Goal: Task Accomplishment & Management: Complete application form

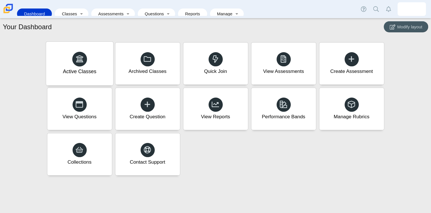
click at [104, 69] on div "Active Classes" at bounding box center [79, 64] width 67 height 44
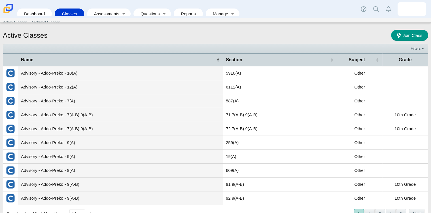
scroll to position [20, 0]
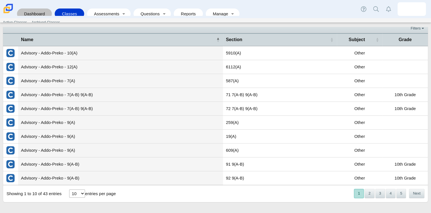
click at [42, 8] on link "Dashboard" at bounding box center [34, 13] width 29 height 10
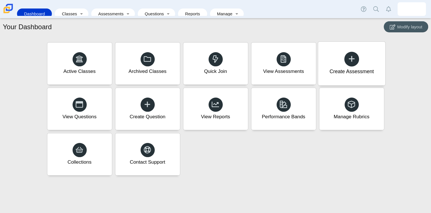
click at [355, 64] on div at bounding box center [351, 59] width 15 height 15
click at [352, 69] on div "Create Assessment" at bounding box center [351, 71] width 44 height 7
drag, startPoint x: 355, startPoint y: 57, endPoint x: 350, endPoint y: 60, distance: 5.7
click at [350, 60] on icon at bounding box center [351, 59] width 8 height 8
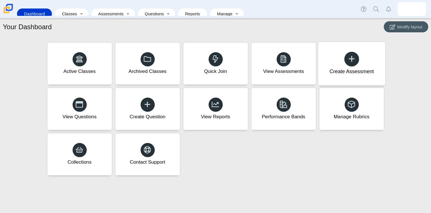
click at [346, 55] on div at bounding box center [351, 59] width 15 height 15
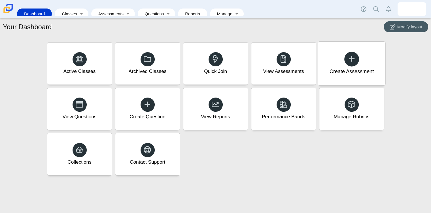
click at [346, 55] on div at bounding box center [351, 59] width 15 height 15
click at [355, 55] on icon at bounding box center [351, 59] width 8 height 8
click at [351, 59] on use at bounding box center [351, 59] width 6 height 6
click at [159, 108] on div "Create Question" at bounding box center [147, 109] width 67 height 44
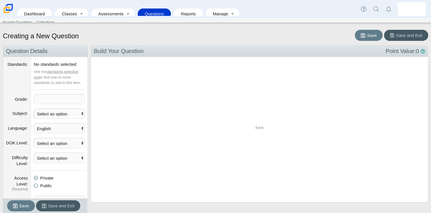
scroll to position [137, 328]
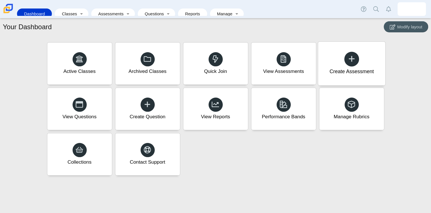
click at [350, 65] on div at bounding box center [351, 59] width 15 height 15
click at [353, 59] on use at bounding box center [351, 59] width 6 height 6
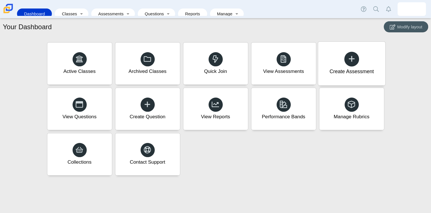
click at [349, 61] on icon at bounding box center [351, 59] width 8 height 8
click at [109, 7] on li "Assessments Search Assessments Performance Bands Rubrics Standards" at bounding box center [114, 13] width 46 height 13
click at [110, 8] on link "Assessments" at bounding box center [109, 13] width 30 height 10
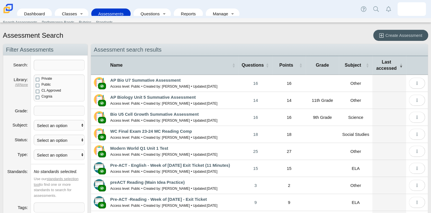
click at [114, 12] on link "Assessments" at bounding box center [111, 13] width 34 height 10
click at [33, 10] on link "Dashboard" at bounding box center [34, 13] width 29 height 10
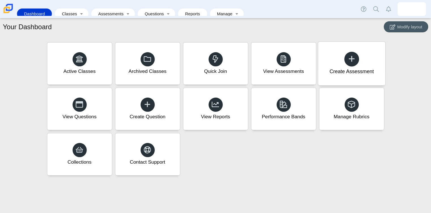
click at [345, 69] on div "Create Assessment" at bounding box center [351, 71] width 44 height 7
click at [350, 60] on icon at bounding box center [351, 59] width 8 height 8
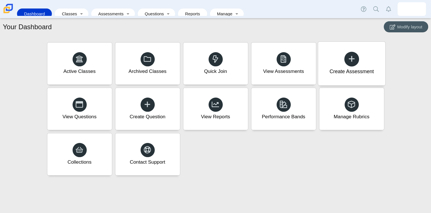
click at [350, 60] on icon at bounding box center [351, 59] width 8 height 8
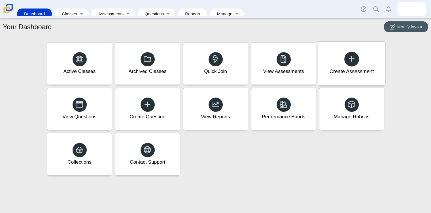
click at [350, 60] on icon at bounding box center [351, 59] width 8 height 8
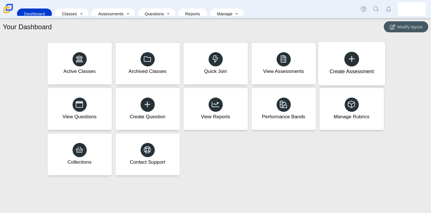
click at [350, 60] on icon at bounding box center [351, 59] width 8 height 8
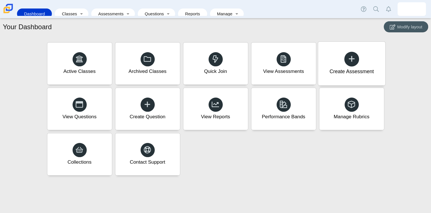
click at [350, 60] on icon at bounding box center [351, 59] width 8 height 8
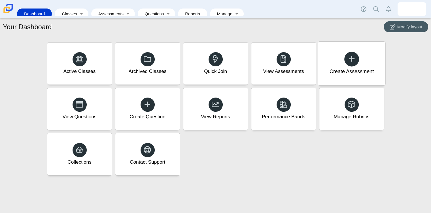
click at [350, 60] on icon at bounding box center [351, 59] width 8 height 8
click at [115, 8] on link "Assessments" at bounding box center [109, 13] width 30 height 10
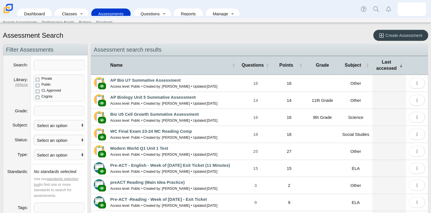
click at [391, 34] on span "Create Assessment" at bounding box center [403, 35] width 37 height 5
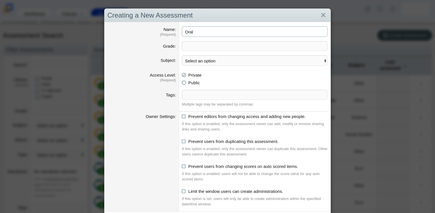
type input "Oral"
click at [212, 60] on select "Select an option ELA Math Science Social Emotional Social Studies World Languag…" at bounding box center [255, 60] width 146 height 10
select select "worldlanguage"
click at [182, 55] on select "Select an option ELA Math Science Social Emotional Social Studies World Languag…" at bounding box center [255, 60] width 146 height 10
click at [213, 46] on span at bounding box center [254, 45] width 145 height 9
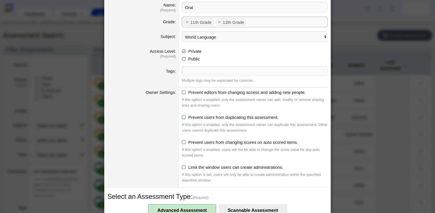
scroll to position [26, 0]
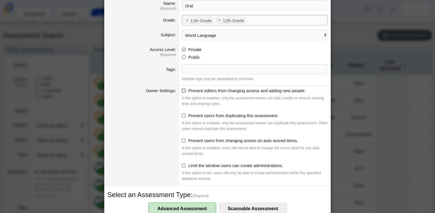
click at [182, 91] on icon at bounding box center [184, 89] width 4 height 4
click at [182, 91] on input "Prevent editors from changing access and adding new people." at bounding box center [183, 89] width 4 height 4
checkbox input "true"
click at [182, 113] on icon at bounding box center [184, 114] width 4 height 4
click at [181, 113] on input "Prevent users from duplicating this assessment." at bounding box center [183, 114] width 4 height 4
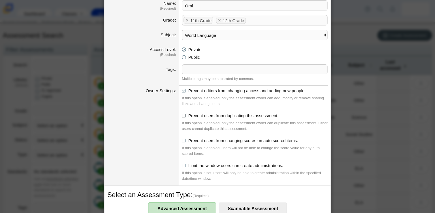
checkbox input "true"
click at [182, 140] on icon at bounding box center [184, 139] width 4 height 4
click at [181, 140] on input "Prevent users from changing scores on auto scored items." at bounding box center [183, 139] width 4 height 4
checkbox input "true"
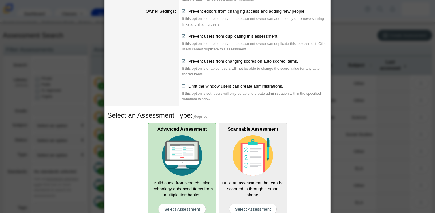
scroll to position [106, 0]
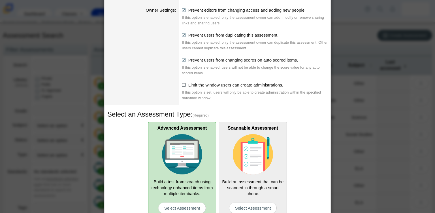
click at [182, 85] on icon at bounding box center [184, 84] width 4 height 4
click at [182, 85] on input "Limit the window users can create administrations." at bounding box center [183, 84] width 4 height 4
checkbox input "true"
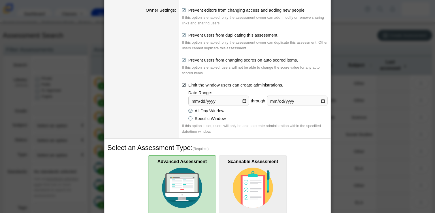
scroll to position [0, 0]
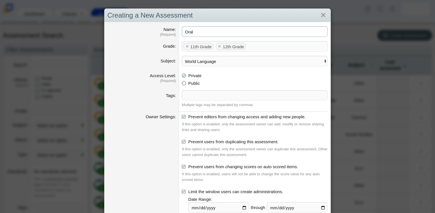
drag, startPoint x: 182, startPoint y: 85, endPoint x: 202, endPoint y: 31, distance: 57.9
click at [202, 31] on input "Oral" at bounding box center [255, 31] width 146 height 10
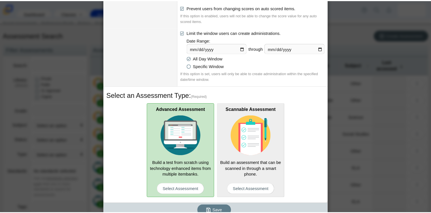
scroll to position [166, 0]
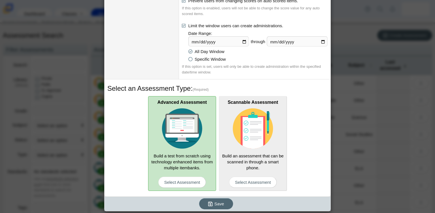
type input "Oral Leccion 1 Una experiencia en el pasado"
click at [214, 204] on span "Save" at bounding box center [219, 203] width 10 height 5
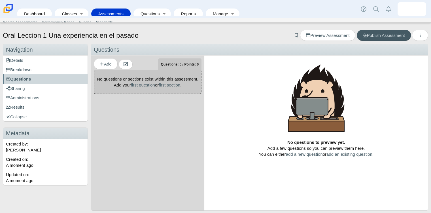
click at [45, 136] on h3 "Metadata" at bounding box center [45, 133] width 84 height 12
click at [68, 8] on link "Classes" at bounding box center [67, 13] width 20 height 10
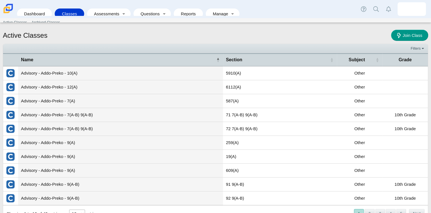
scroll to position [20, 0]
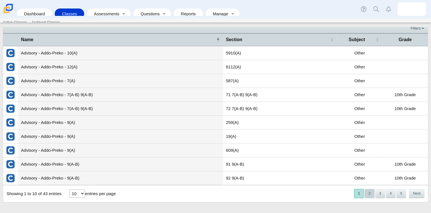
click at [368, 190] on button "2" at bounding box center [369, 193] width 10 height 9
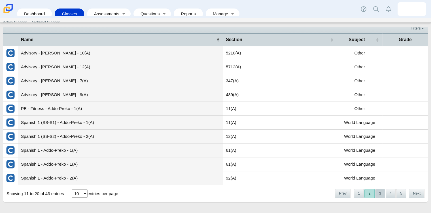
click at [377, 193] on button "3" at bounding box center [380, 193] width 10 height 9
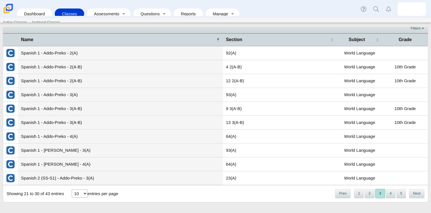
scroll to position [0, 0]
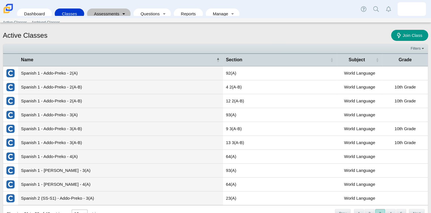
click at [120, 8] on link "Toggle expanded" at bounding box center [124, 13] width 8 height 10
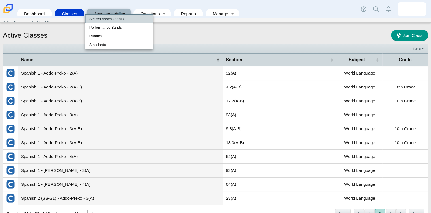
click at [118, 17] on link "Search Assessments" at bounding box center [119, 19] width 68 height 8
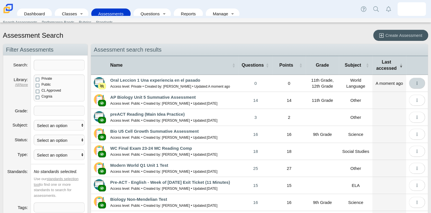
click at [415, 81] on icon "More options" at bounding box center [417, 83] width 4 height 4
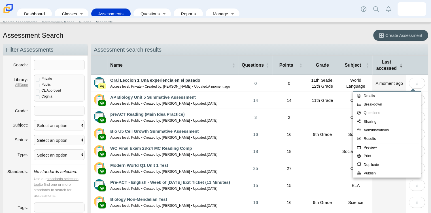
click at [196, 78] on link "Oral Leccion 1 Una experiencia en el pasado" at bounding box center [155, 80] width 90 height 5
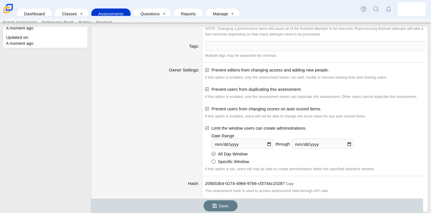
scroll to position [142, 0]
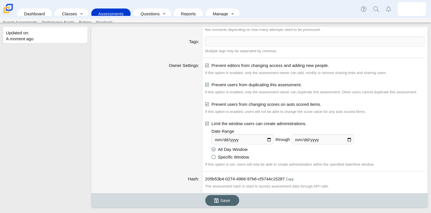
click at [217, 200] on use "submit" at bounding box center [216, 200] width 5 height 5
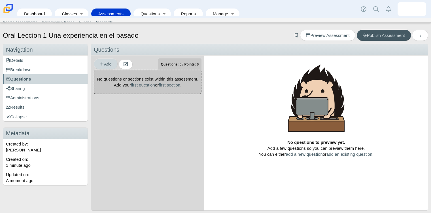
click at [111, 66] on span "Add" at bounding box center [106, 63] width 12 height 5
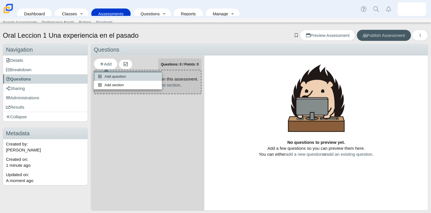
click at [112, 74] on link "Add question" at bounding box center [128, 76] width 68 height 8
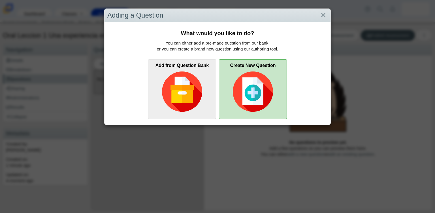
click at [249, 95] on img at bounding box center [253, 91] width 40 height 40
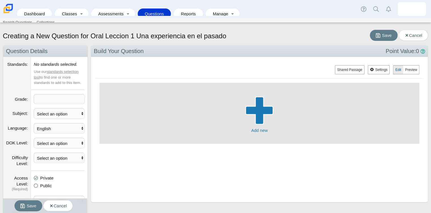
click at [262, 108] on span "button" at bounding box center [259, 110] width 28 height 5
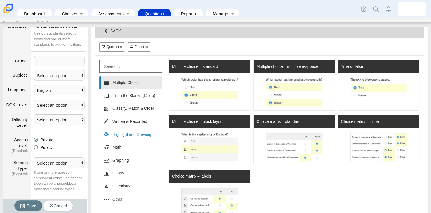
scroll to position [39, 0]
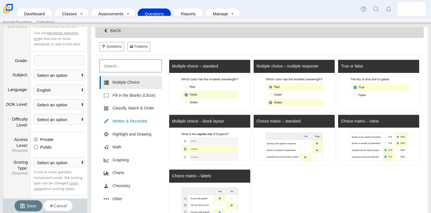
click at [128, 122] on link "Written & Recorded" at bounding box center [130, 121] width 62 height 13
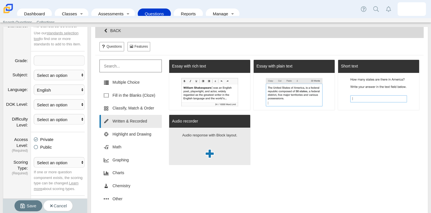
click at [217, 125] on div "Audio recorder" at bounding box center [209, 121] width 81 height 13
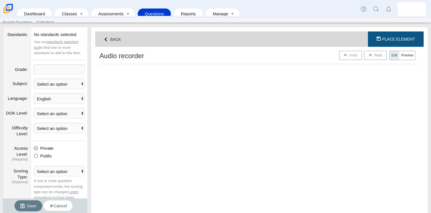
scroll to position [93, 315]
select select "block"
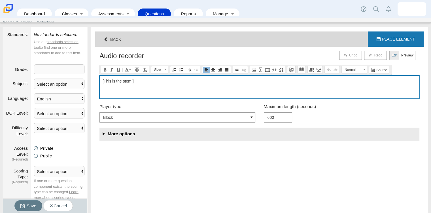
click at [174, 84] on div "[This is the stem.]" at bounding box center [259, 87] width 319 height 23
click at [174, 84] on div "Compose question" at bounding box center [259, 87] width 319 height 23
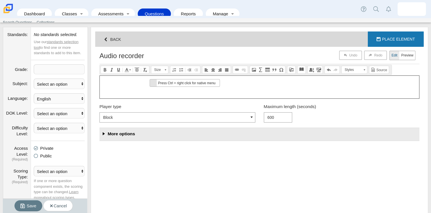
scroll to position [0, 0]
click at [166, 82] on span "Press Ctrl + right click for native menu" at bounding box center [188, 82] width 63 height 7
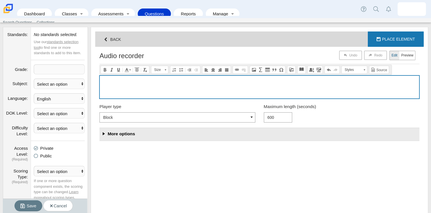
drag, startPoint x: 17, startPoint y: 3, endPoint x: 149, endPoint y: 81, distance: 153.5
click at [149, 81] on div "Compose question" at bounding box center [259, 87] width 319 height 23
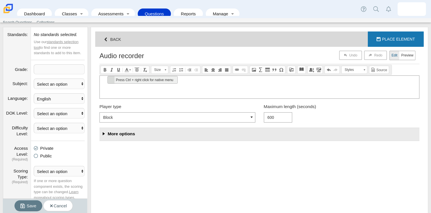
click at [113, 79] on span "Press Ctrl + right click for native menu" at bounding box center [111, 79] width 7 height 7
click at [148, 85] on span "Press Ctrl + right click for native menu" at bounding box center [166, 84] width 63 height 7
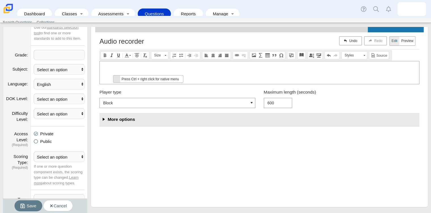
scroll to position [48, 0]
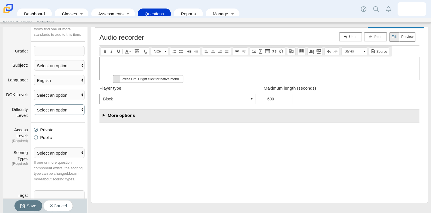
click at [65, 109] on select "Select an option Easy Medium Hard" at bounding box center [59, 109] width 51 height 10
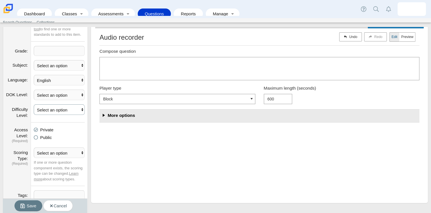
select select "Medium"
click at [34, 104] on select "Select an option Easy Medium Hard" at bounding box center [59, 109] width 51 height 10
click at [68, 92] on select "Select an option 1 2 3 4" at bounding box center [59, 94] width 51 height 10
click at [66, 91] on select "Select an option 1 2 3 4" at bounding box center [59, 94] width 51 height 10
click at [67, 76] on select "English Spanish German French Italian Other" at bounding box center [59, 80] width 51 height 10
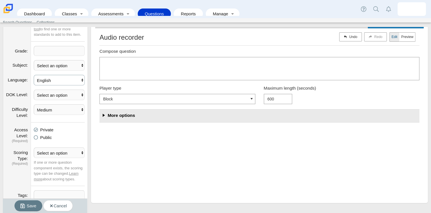
select select "es-ES"
click at [34, 75] on select "English Spanish German French Italian Other" at bounding box center [59, 80] width 51 height 10
click at [70, 78] on select "English Spanish German French Italian Other" at bounding box center [59, 80] width 51 height 10
click at [70, 151] on select "Select an option Per Part All or Nothing Dependent or EBSR Rubric Basic Rubric …" at bounding box center [59, 152] width 51 height 10
select select "no-score"
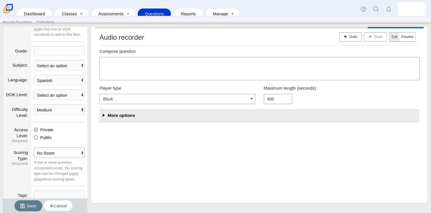
click at [34, 147] on select "Select an option Per Part All or Nothing Dependent or EBSR Rubric Basic Rubric …" at bounding box center [59, 152] width 51 height 10
click at [60, 150] on select "Select an option Per Part All or Nothing Dependent or EBSR Rubric Basic Rubric …" at bounding box center [59, 152] width 51 height 10
click at [34, 147] on select "Select an option Per Part All or Nothing Dependent or EBSR Rubric Basic Rubric …" at bounding box center [59, 152] width 51 height 10
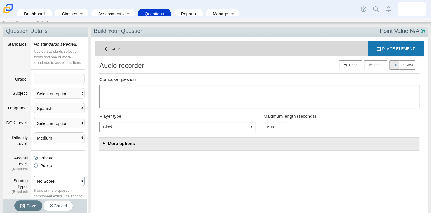
scroll to position [0, 0]
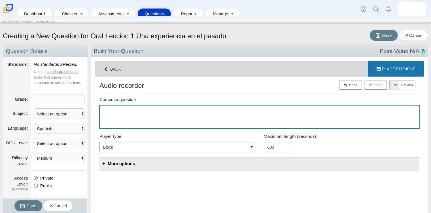
click at [163, 110] on div "Compose question" at bounding box center [259, 116] width 319 height 23
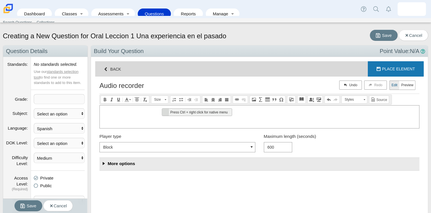
click at [189, 112] on span "Press Ctrl + right click for native menu" at bounding box center [200, 111] width 63 height 7
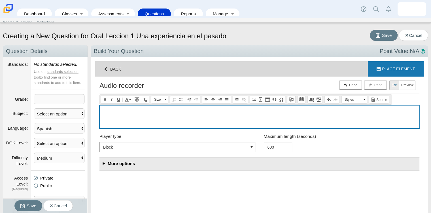
drag, startPoint x: 27, startPoint y: 4, endPoint x: 189, endPoint y: 112, distance: 194.9
click at [189, 112] on div "Compose question" at bounding box center [259, 116] width 319 height 23
click at [173, 111] on div "Compose question" at bounding box center [259, 116] width 319 height 23
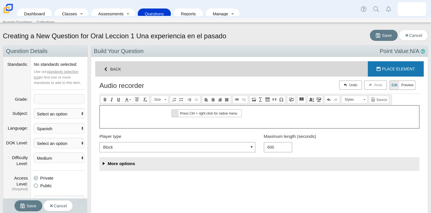
click at [173, 111] on span "Press Ctrl + right click for native menu" at bounding box center [175, 113] width 7 height 7
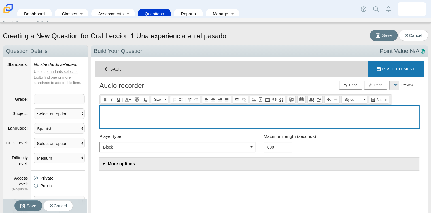
click at [145, 111] on div "Compose question" at bounding box center [259, 116] width 319 height 23
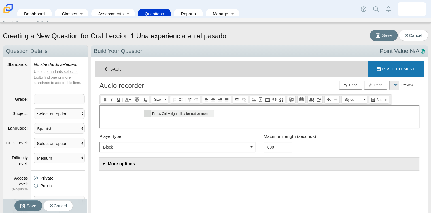
click at [147, 112] on span "Press Ctrl + right click for native menu" at bounding box center [147, 113] width 5 height 5
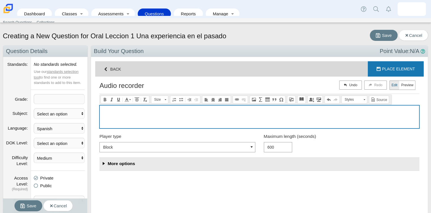
click at [121, 114] on div "Compose question" at bounding box center [259, 116] width 319 height 23
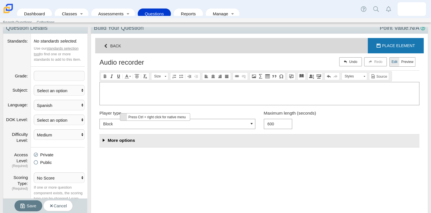
scroll to position [25, 0]
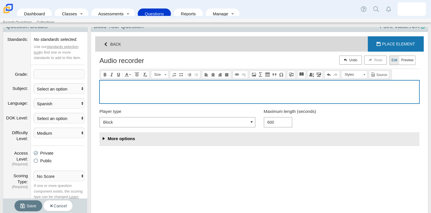
click at [126, 80] on div "Compose question" at bounding box center [259, 91] width 319 height 23
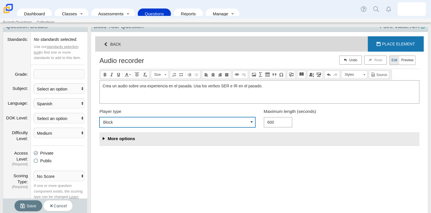
click at [133, 124] on select "Block Button" at bounding box center [177, 122] width 156 height 10
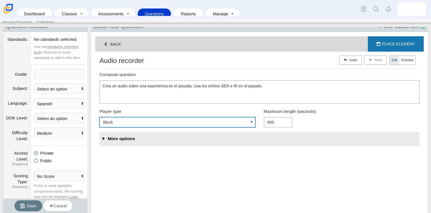
select select "button"
click at [99, 117] on select "Block Button" at bounding box center [177, 122] width 156 height 10
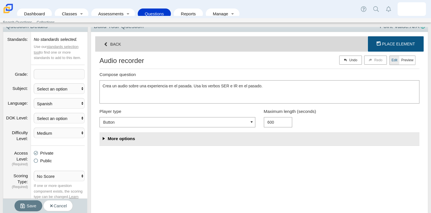
click at [376, 43] on span "button" at bounding box center [378, 44] width 4 height 5
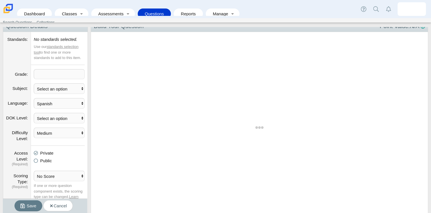
select select "rubric-basic"
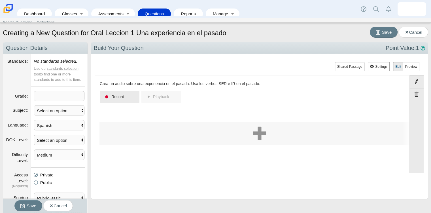
scroll to position [3, 0]
click at [383, 33] on span "Save" at bounding box center [387, 31] width 10 height 5
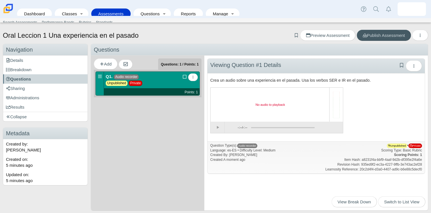
click at [194, 92] on small "Points: 1" at bounding box center [190, 92] width 13 height 4
click at [193, 67] on div "Questions: 1 / Points: 1" at bounding box center [179, 63] width 43 height 11
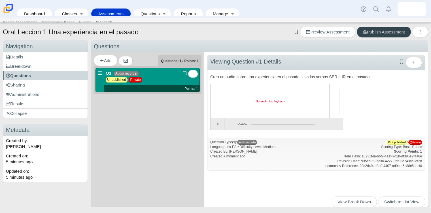
click at [371, 27] on link "Publish Assessment" at bounding box center [383, 31] width 54 height 11
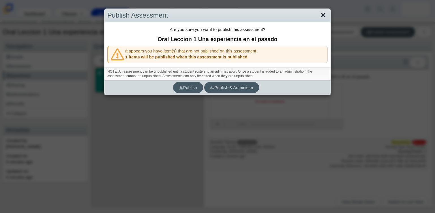
click at [321, 14] on link "Close" at bounding box center [323, 15] width 9 height 10
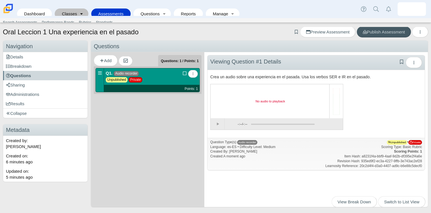
click at [78, 8] on link "Toggle expanded" at bounding box center [82, 13] width 8 height 10
click at [72, 19] on link "Active Classes" at bounding box center [88, 19] width 68 height 8
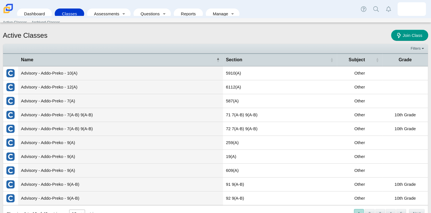
scroll to position [20, 0]
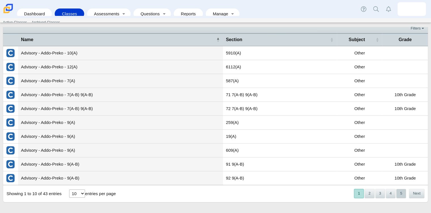
click at [401, 192] on button "5" at bounding box center [401, 193] width 10 height 9
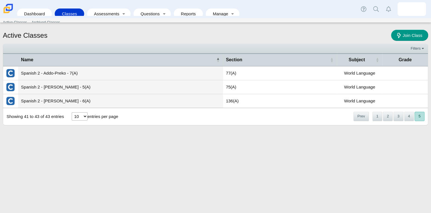
scroll to position [0, 0]
click at [422, 118] on button "5" at bounding box center [419, 116] width 10 height 9
click at [406, 118] on button "4" at bounding box center [409, 116] width 10 height 9
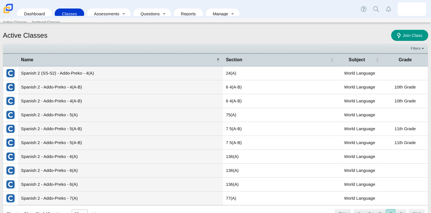
click at [80, 72] on td "Spanish 2 (SS-S2) - Addo-Preko - 4(A)" at bounding box center [120, 73] width 205 height 14
click at [124, 71] on td "Spanish 2 (SS-S2) - Addo-Preko - 4(A)" at bounding box center [120, 73] width 205 height 14
click at [411, 38] on link "Join Class" at bounding box center [409, 35] width 37 height 11
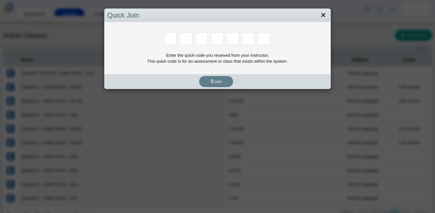
click at [321, 14] on link "Close" at bounding box center [323, 15] width 9 height 10
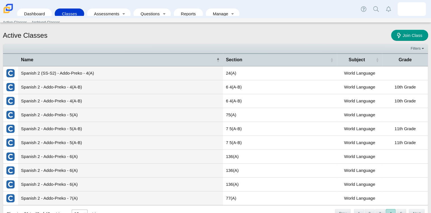
scroll to position [20, 0]
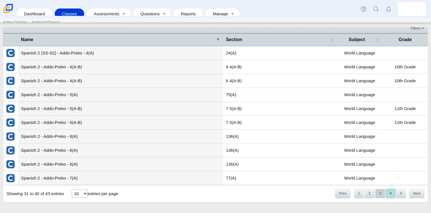
click at [377, 192] on button "3" at bounding box center [380, 193] width 10 height 9
click at [365, 193] on button "2" at bounding box center [369, 193] width 10 height 9
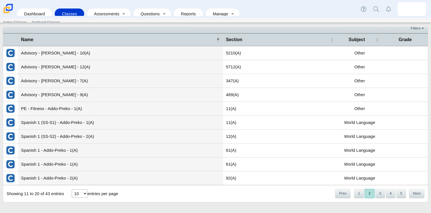
click at [81, 122] on td "Spanish 1 (SS-S1) - Addo-Preko - 1(A)" at bounding box center [120, 123] width 205 height 14
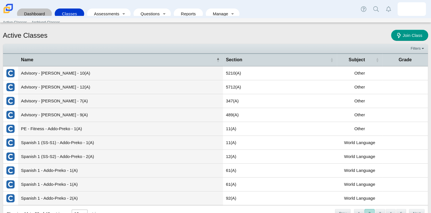
click at [41, 10] on link "Dashboard" at bounding box center [34, 13] width 29 height 10
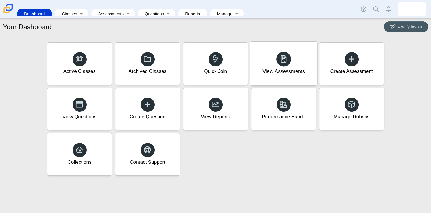
click at [284, 71] on div "View Assessments" at bounding box center [283, 71] width 42 height 7
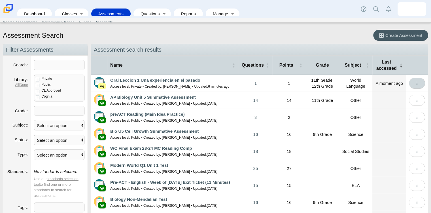
click at [415, 82] on icon "More options" at bounding box center [417, 83] width 4 height 4
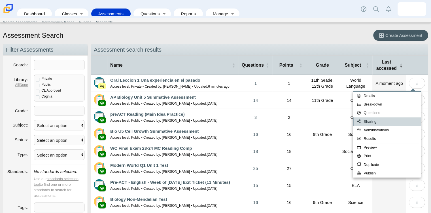
click at [380, 121] on link "Sharing" at bounding box center [387, 121] width 68 height 8
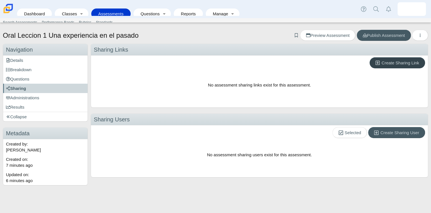
click at [399, 65] on link "Create Sharing Link" at bounding box center [396, 62] width 55 height 11
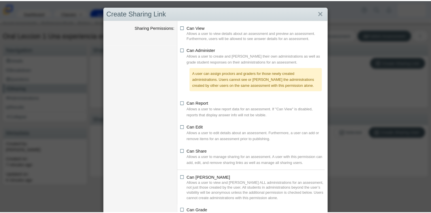
scroll to position [42, 0]
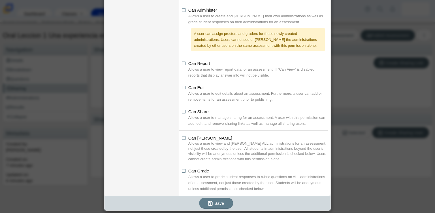
click at [353, 154] on div "Create Sharing Link Sharing Permissions Can View Allows a user to view details …" at bounding box center [217, 106] width 435 height 213
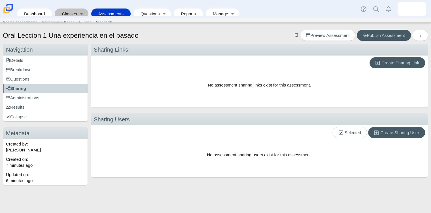
click at [71, 11] on link "Classes" at bounding box center [67, 13] width 20 height 10
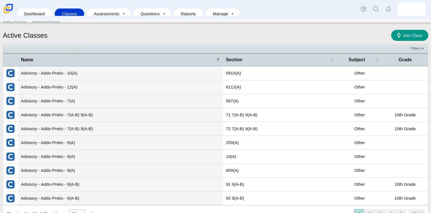
click at [45, 16] on div "Dashboard Classes Active Classes Archived Classes Assessments Search Assessment…" at bounding box center [215, 9] width 431 height 18
click at [43, 10] on link "Dashboard" at bounding box center [34, 13] width 29 height 10
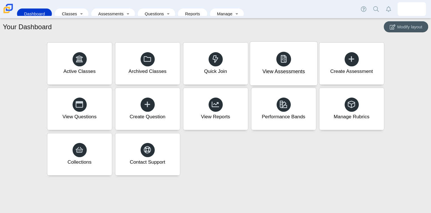
click at [279, 75] on div "View Assessments" at bounding box center [283, 64] width 67 height 44
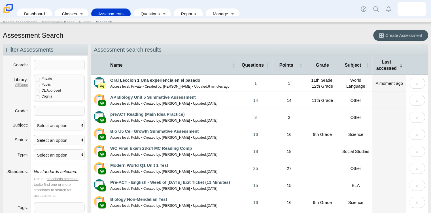
click at [139, 79] on link "Oral Leccion 1 Una experiencia en el pasado" at bounding box center [155, 80] width 90 height 5
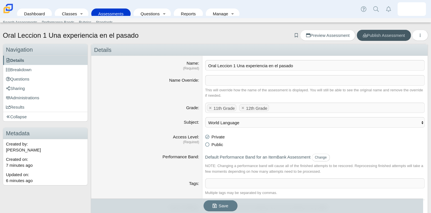
scroll to position [147, 0]
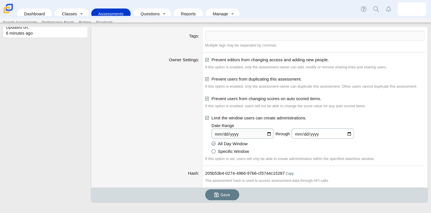
click at [350, 132] on input "2025-09-18" at bounding box center [322, 133] width 62 height 10
type input "2025-09-19"
click at [231, 192] on button "Save" at bounding box center [222, 194] width 34 height 11
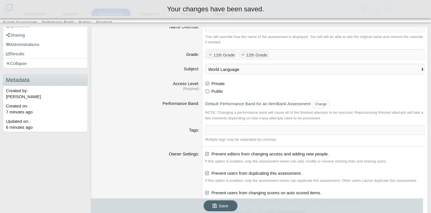
scroll to position [51, 0]
